Goal: Task Accomplishment & Management: Manage account settings

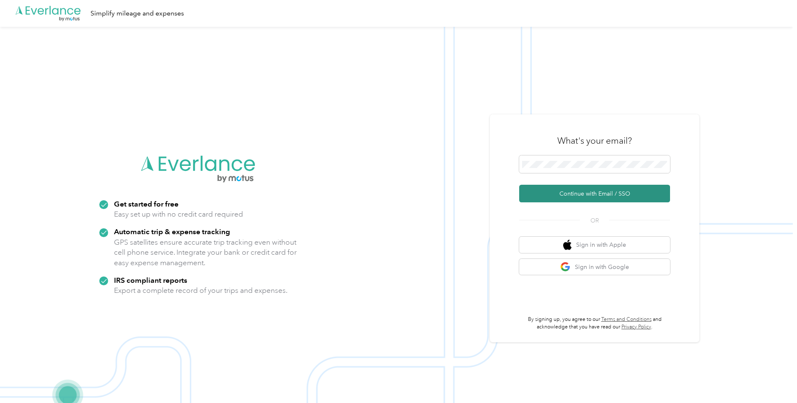
click at [605, 193] on button "Continue with Email / SSO" at bounding box center [594, 194] width 151 height 18
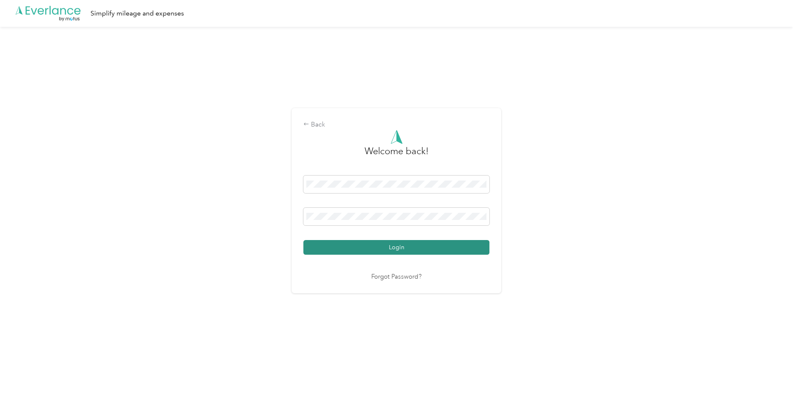
click at [401, 248] on button "Login" at bounding box center [396, 247] width 186 height 15
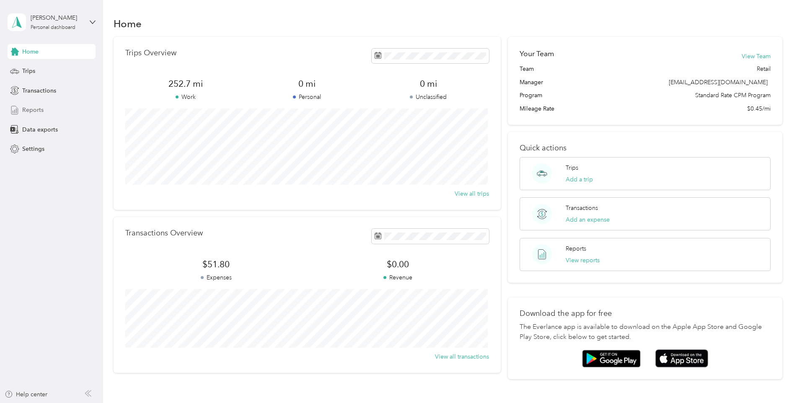
click at [33, 109] on span "Reports" at bounding box center [32, 110] width 21 height 9
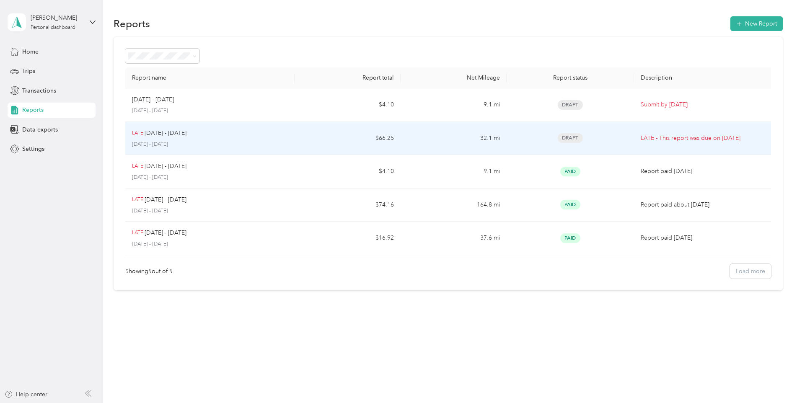
click at [649, 136] on p "LATE - This report was due on [DATE]" at bounding box center [704, 138] width 128 height 9
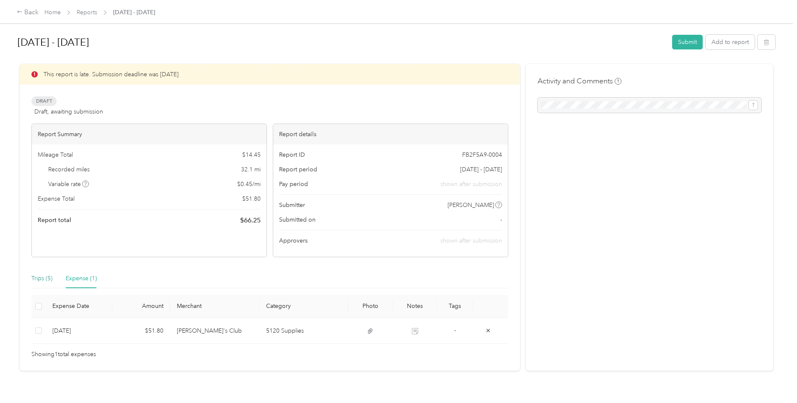
click at [48, 277] on div "Trips (5)" at bounding box center [41, 278] width 21 height 9
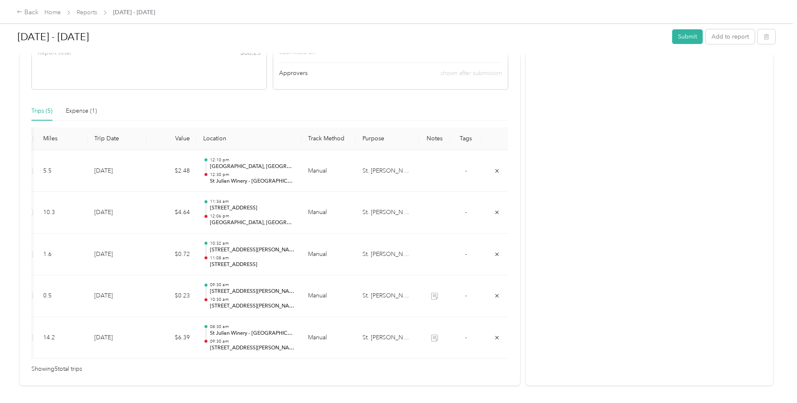
scroll to position [0, 14]
click at [689, 33] on button "Submit" at bounding box center [687, 36] width 31 height 15
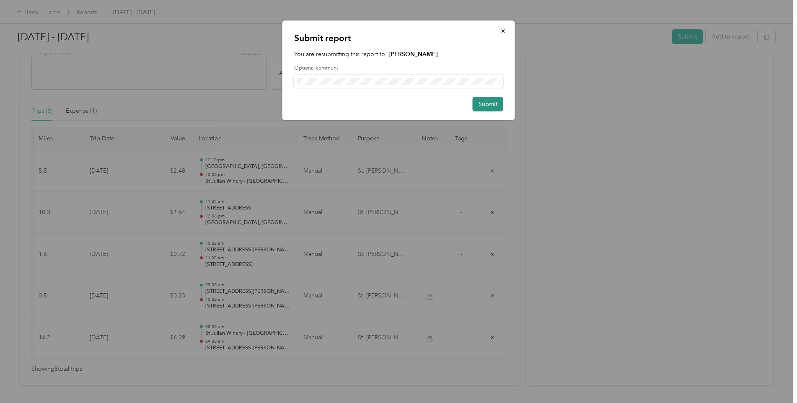
click at [487, 106] on button "Submit" at bounding box center [487, 104] width 31 height 15
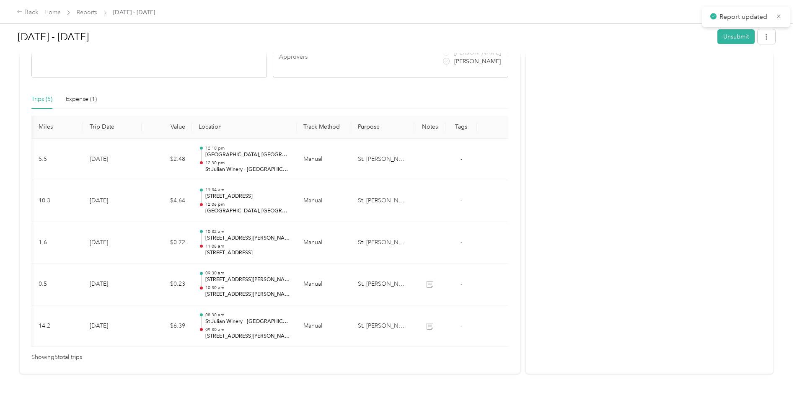
scroll to position [147, 0]
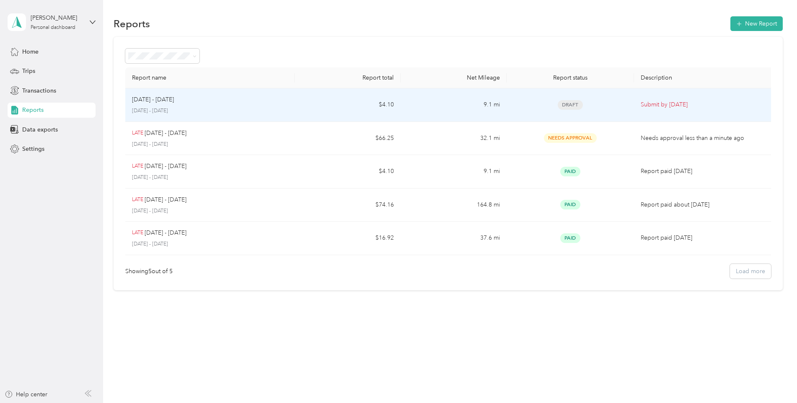
click at [174, 102] on p "[DATE] - [DATE]" at bounding box center [153, 99] width 42 height 9
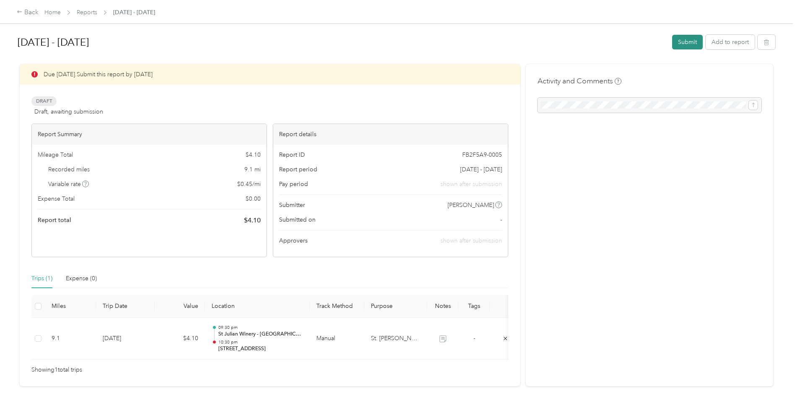
click at [683, 43] on button "Submit" at bounding box center [687, 42] width 31 height 15
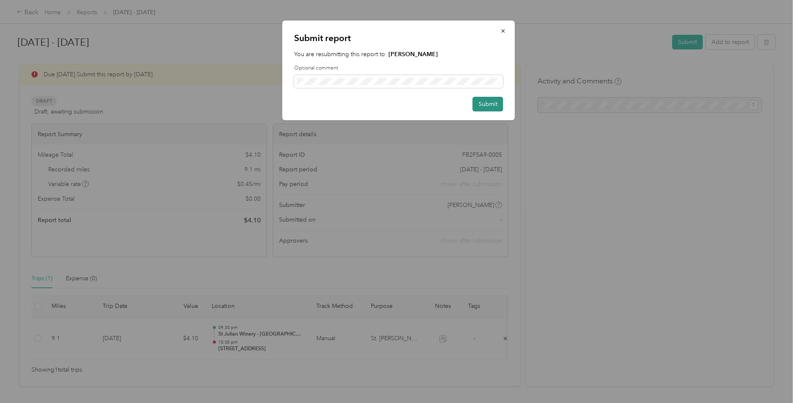
click at [486, 106] on button "Submit" at bounding box center [487, 104] width 31 height 15
